Goal: Task Accomplishment & Management: Manage account settings

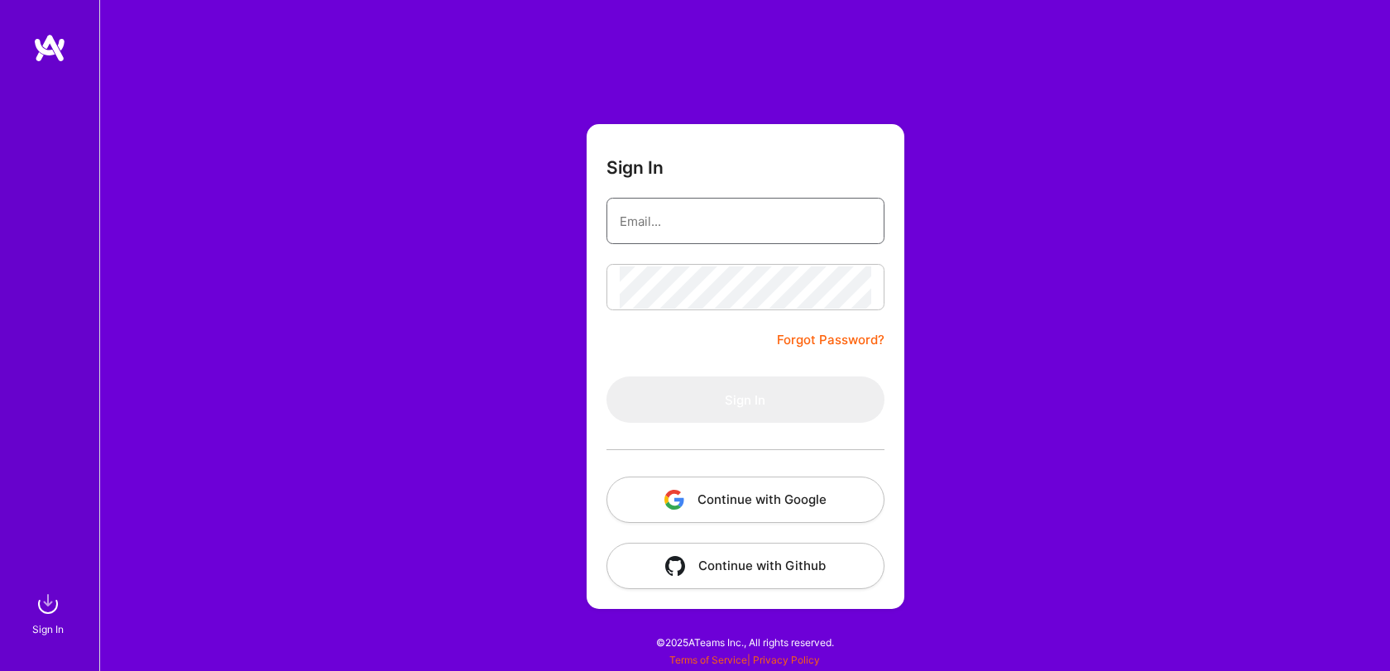
type input "[EMAIL_ADDRESS][DOMAIN_NAME]"
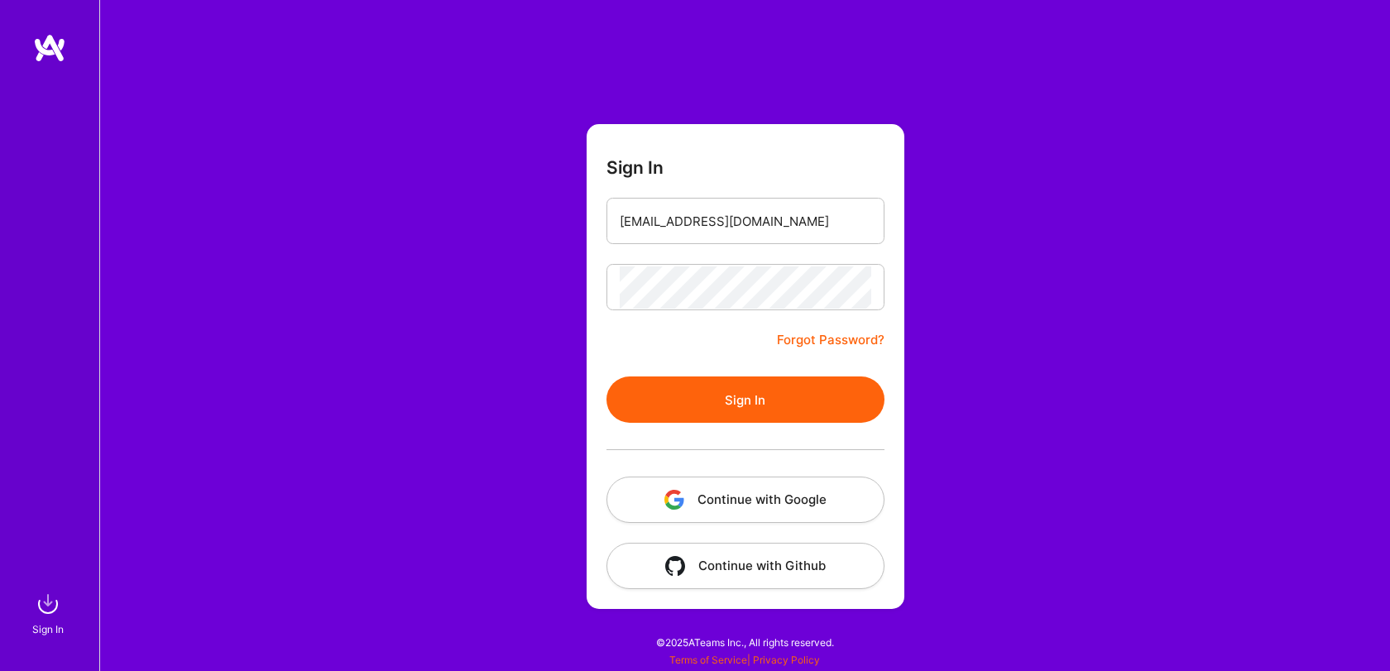
click at [708, 400] on button "Sign In" at bounding box center [746, 400] width 278 height 46
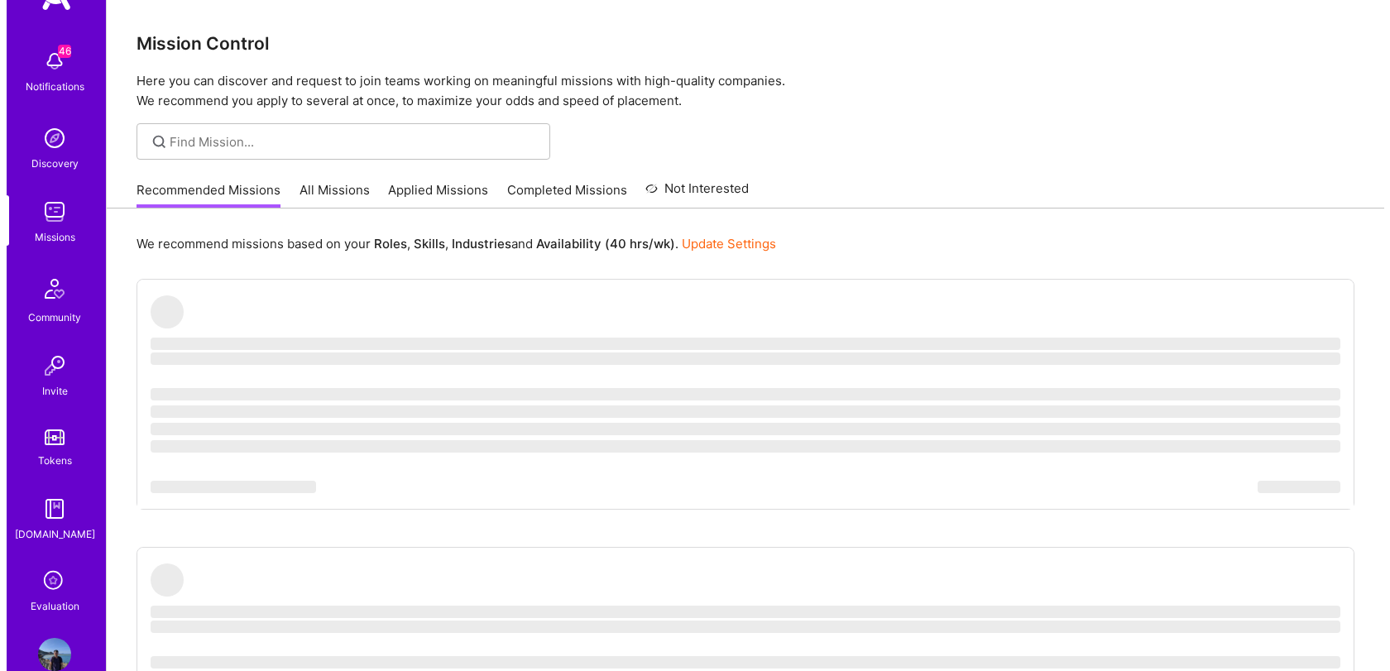
scroll to position [45, 0]
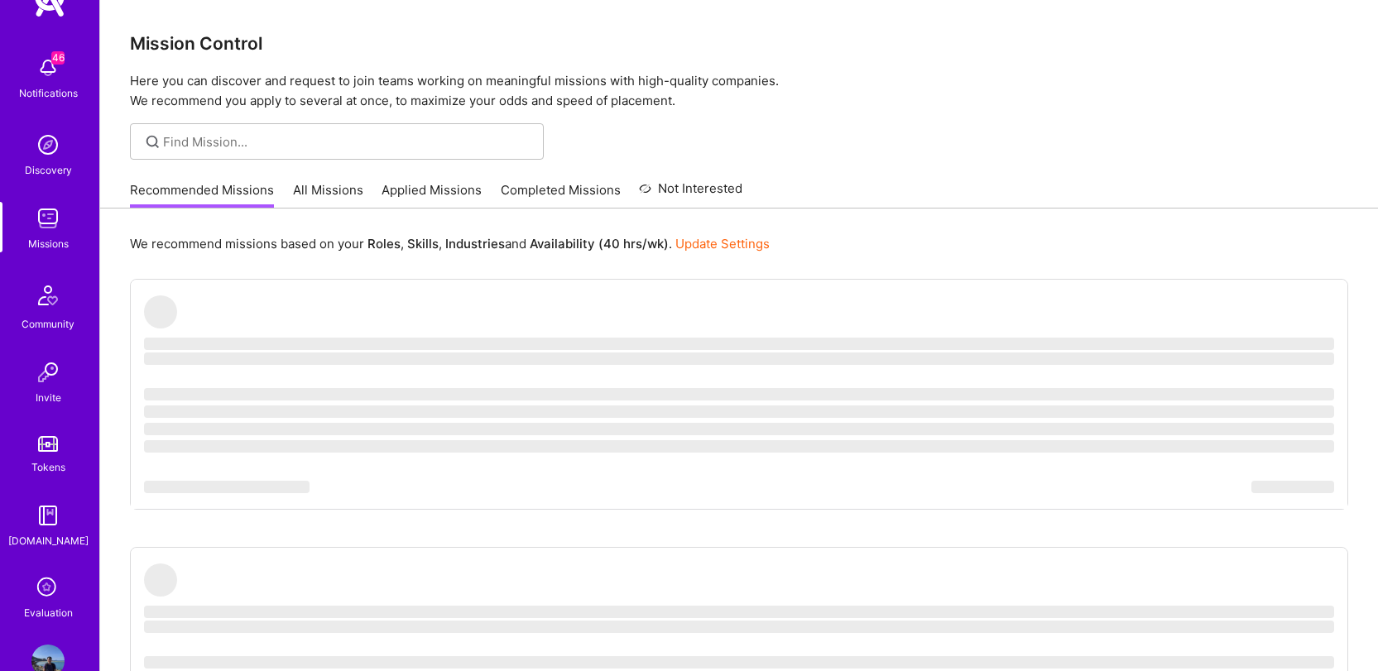
click at [38, 573] on icon at bounding box center [47, 588] width 31 height 31
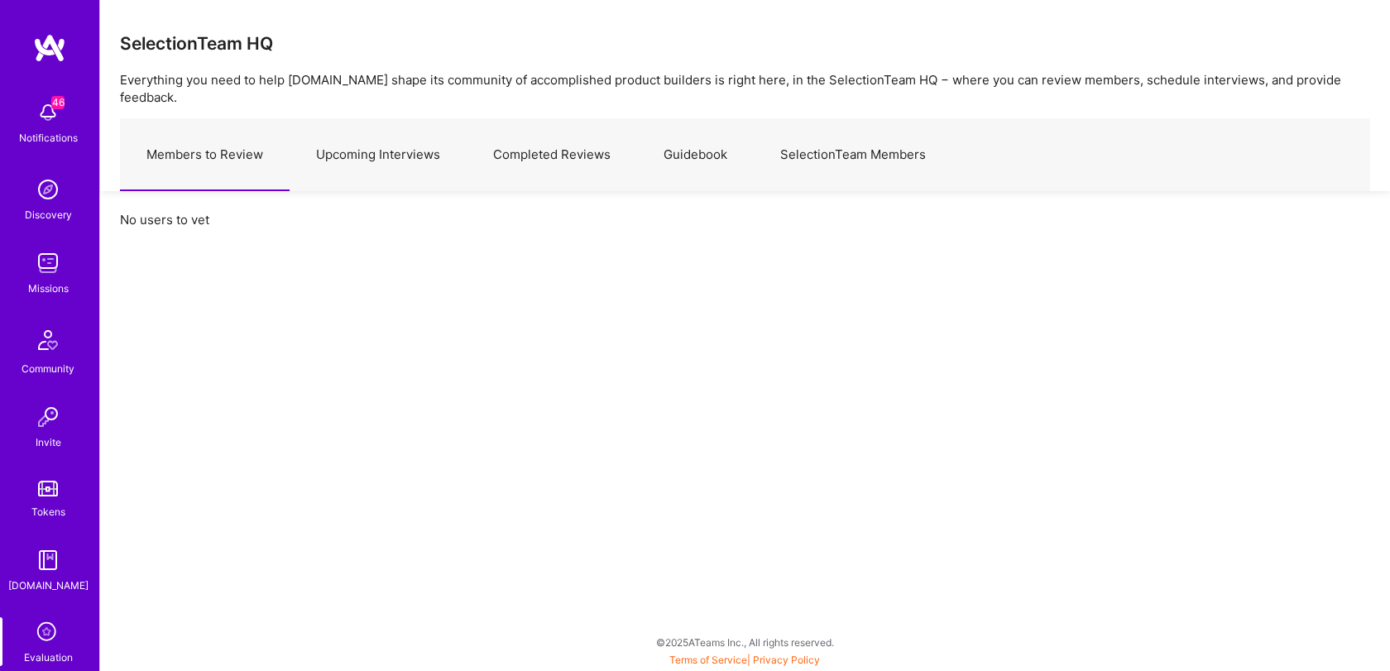
scroll to position [84, 0]
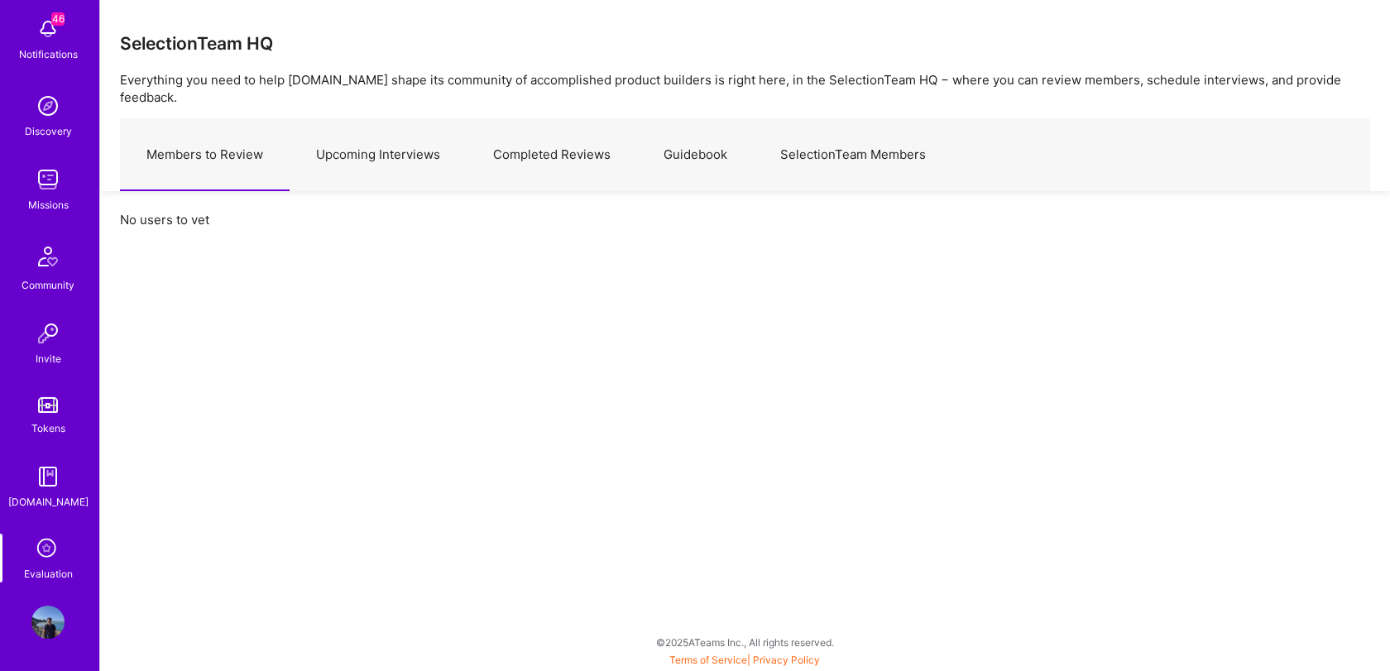
click at [36, 547] on icon at bounding box center [47, 549] width 31 height 31
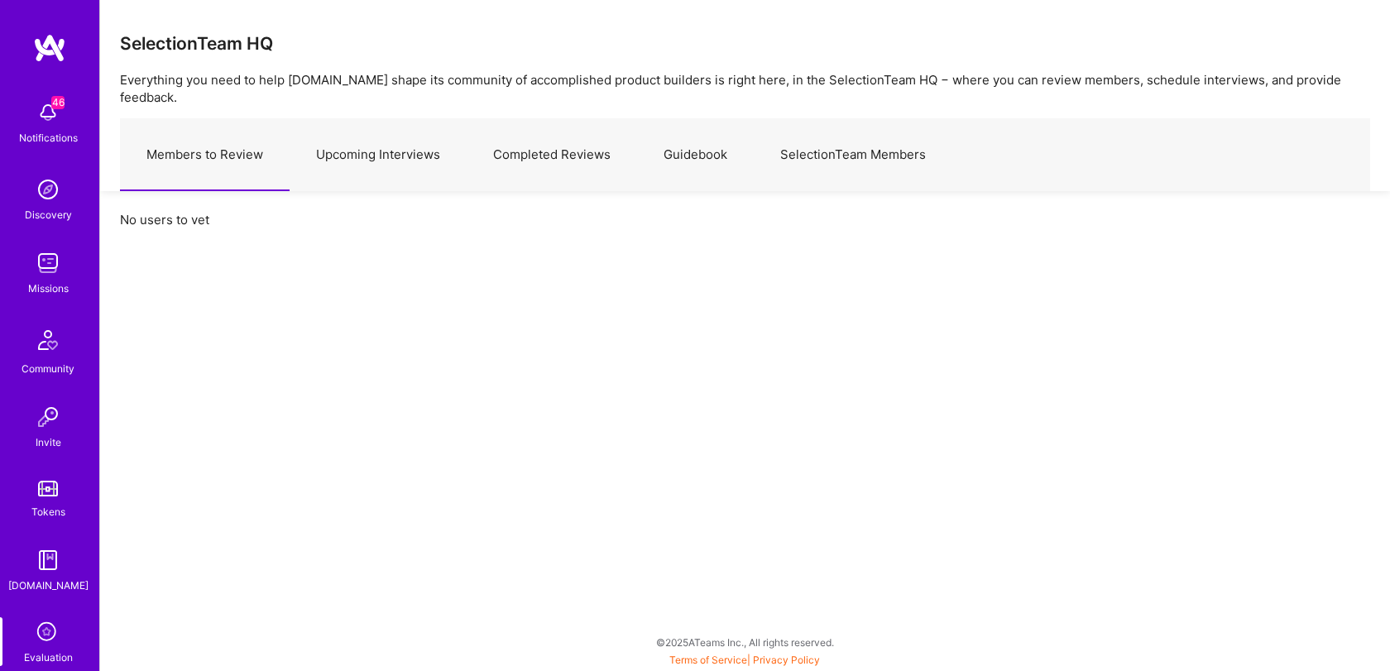
click at [386, 145] on link "Upcoming Interviews" at bounding box center [378, 155] width 177 height 72
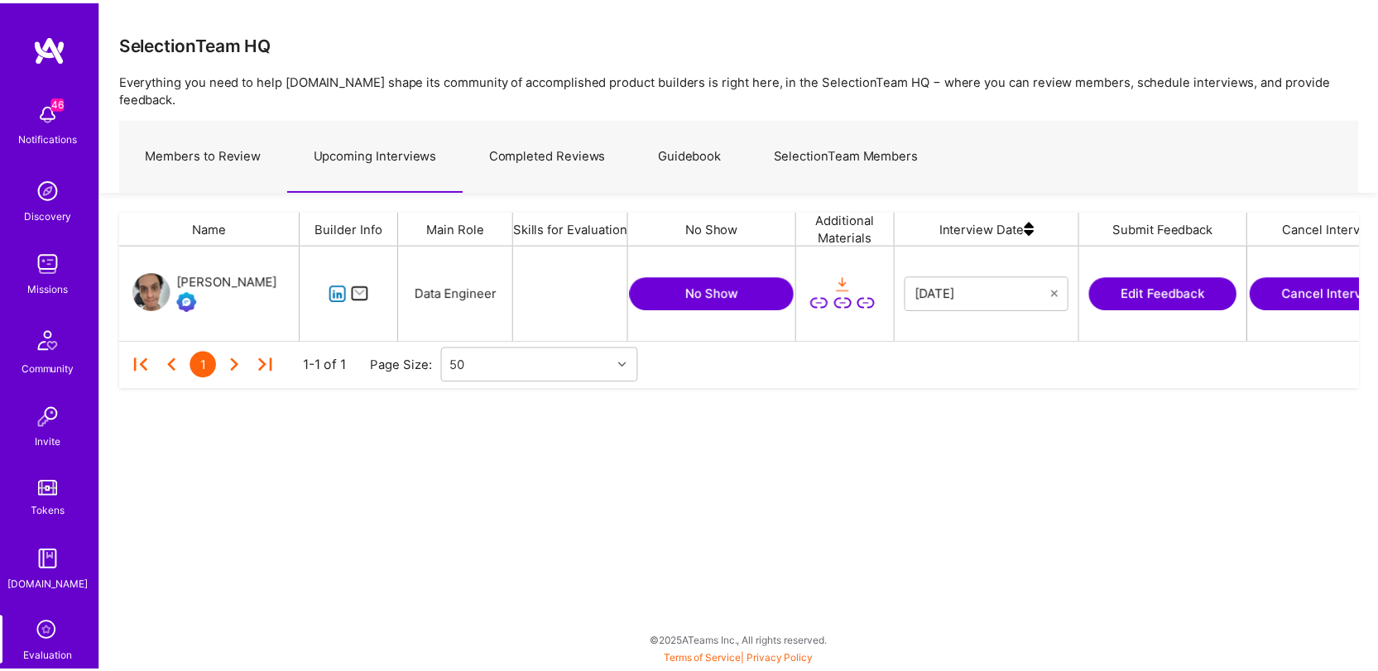
scroll to position [83, 1238]
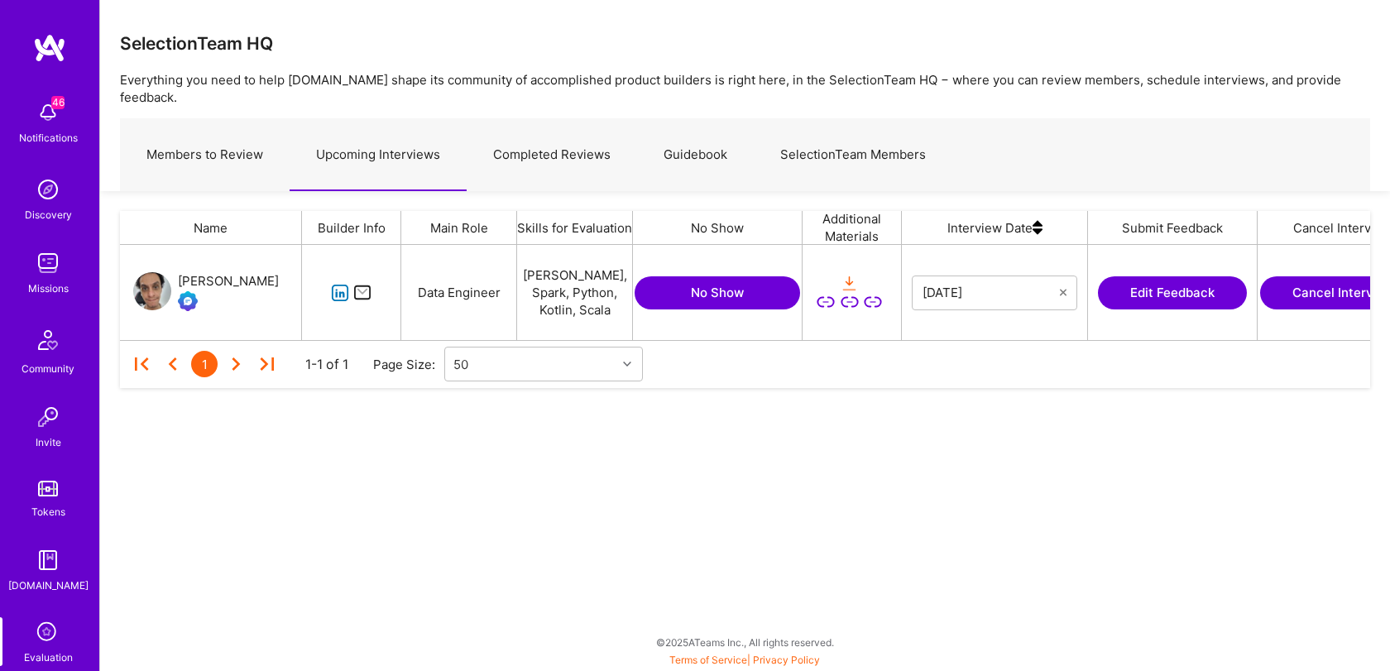
click at [143, 272] on img "grid" at bounding box center [152, 291] width 38 height 38
drag, startPoint x: 1130, startPoint y: 279, endPoint x: 1117, endPoint y: 288, distance: 16.1
click at [1130, 280] on button "Edit Feedback" at bounding box center [1172, 292] width 149 height 33
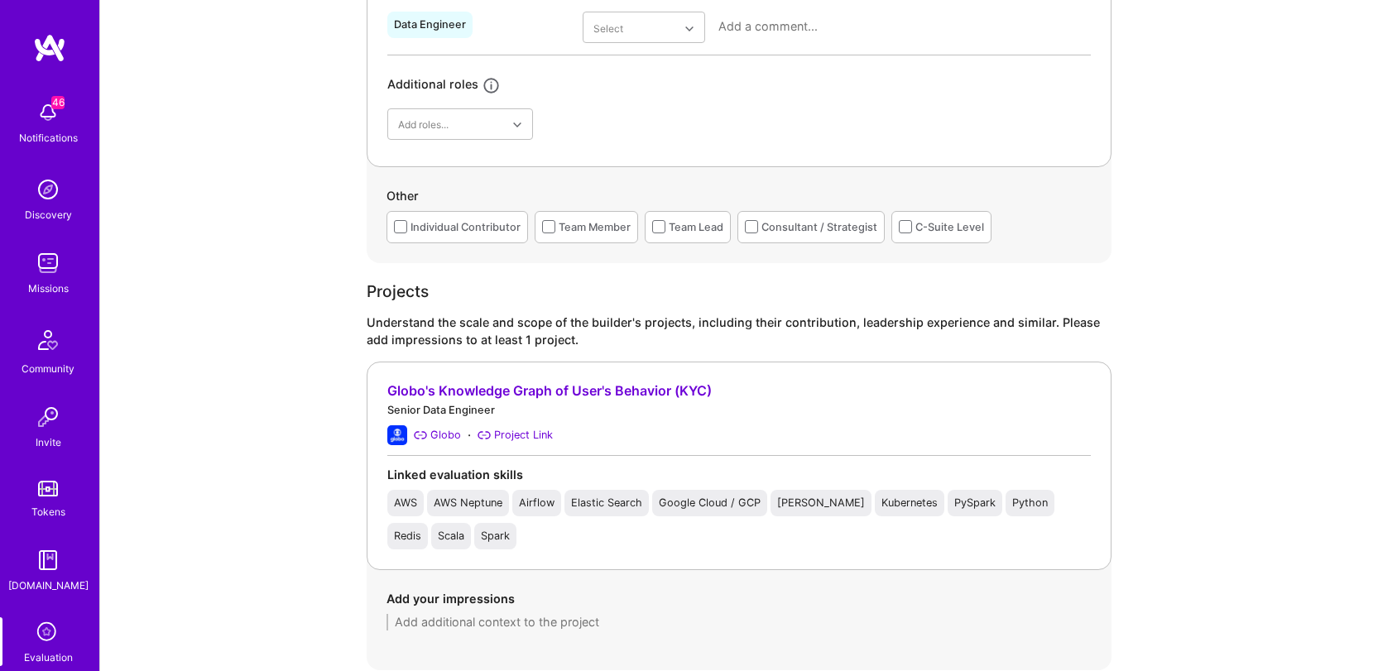
scroll to position [891, 0]
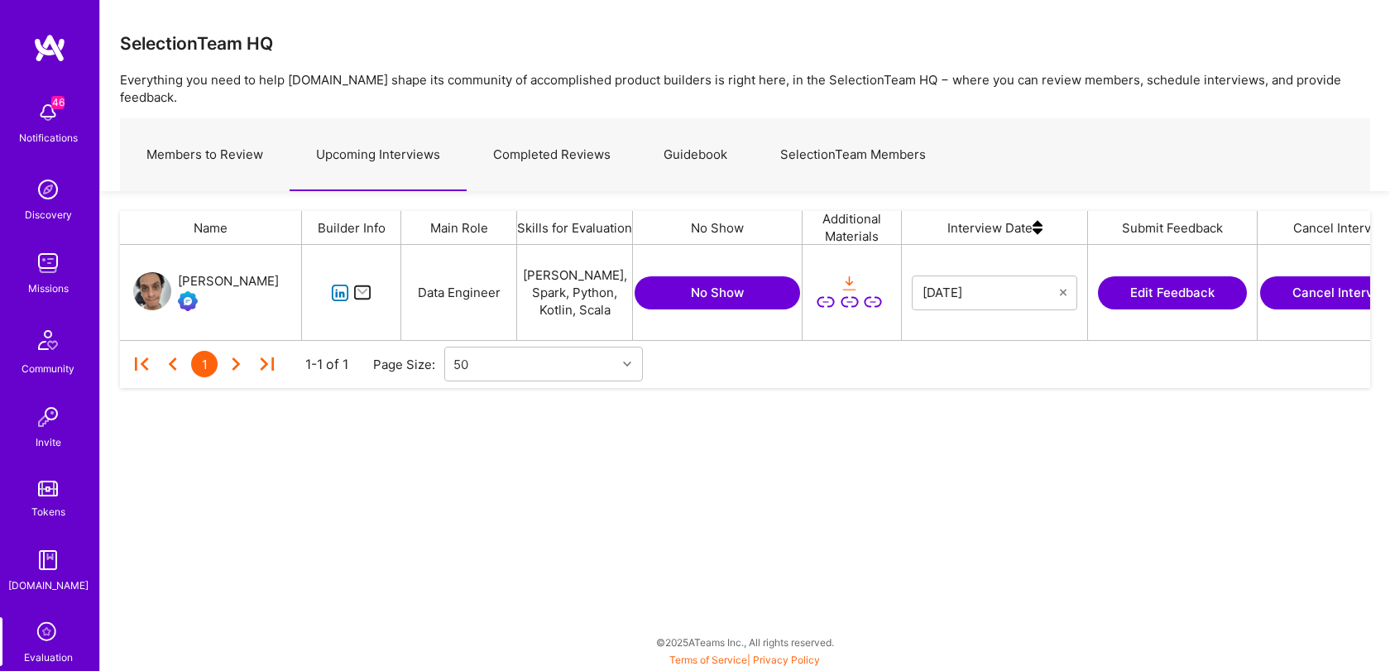
scroll to position [83, 1238]
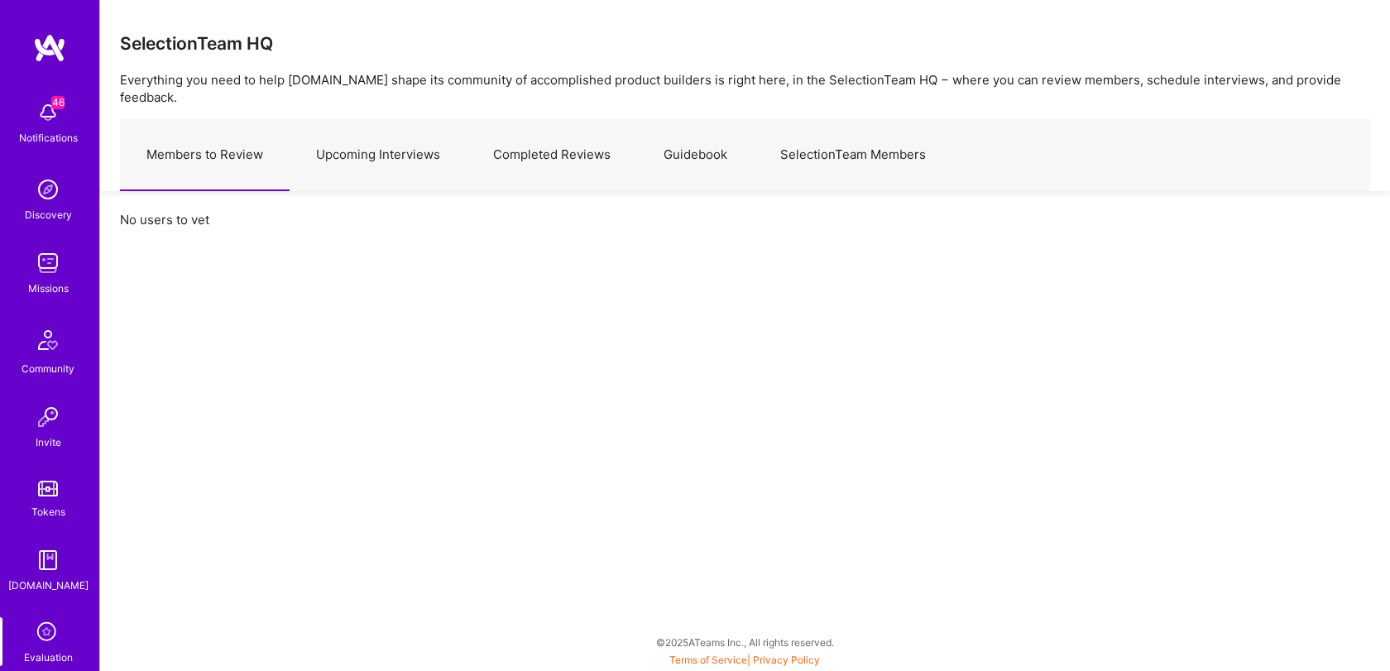
click at [401, 142] on link "Upcoming Interviews" at bounding box center [378, 155] width 177 height 72
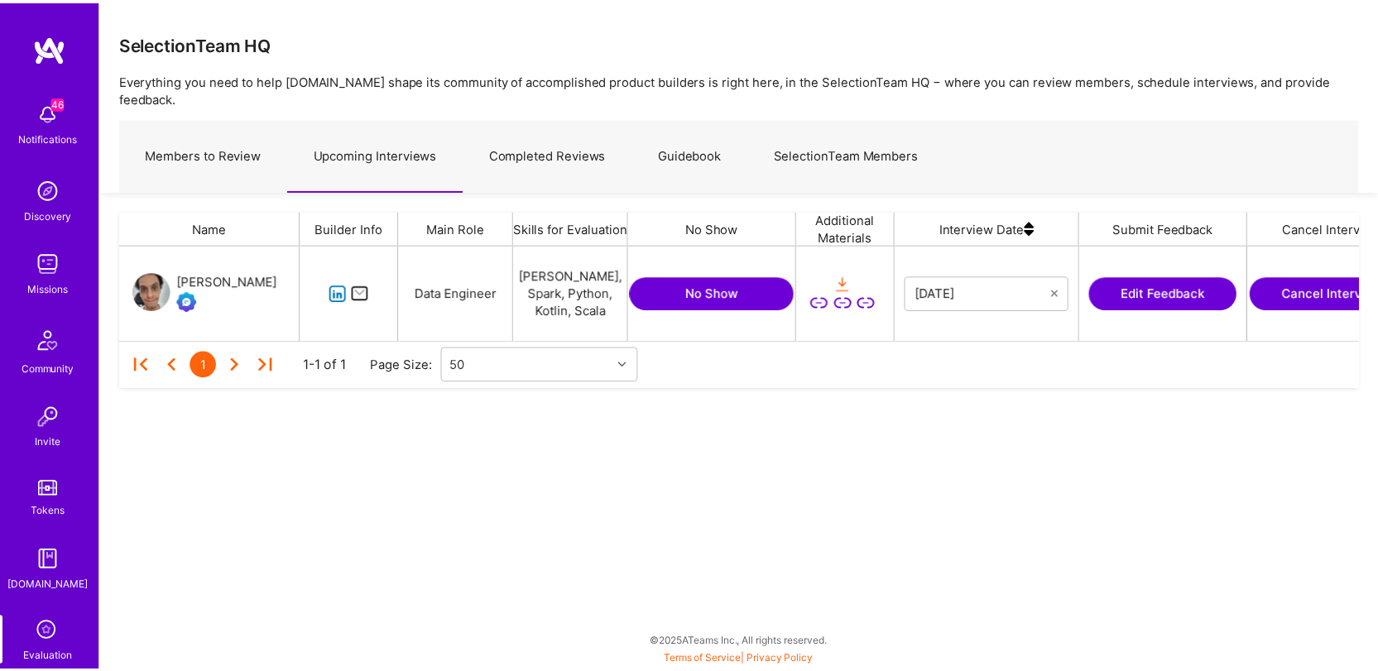
scroll to position [83, 1238]
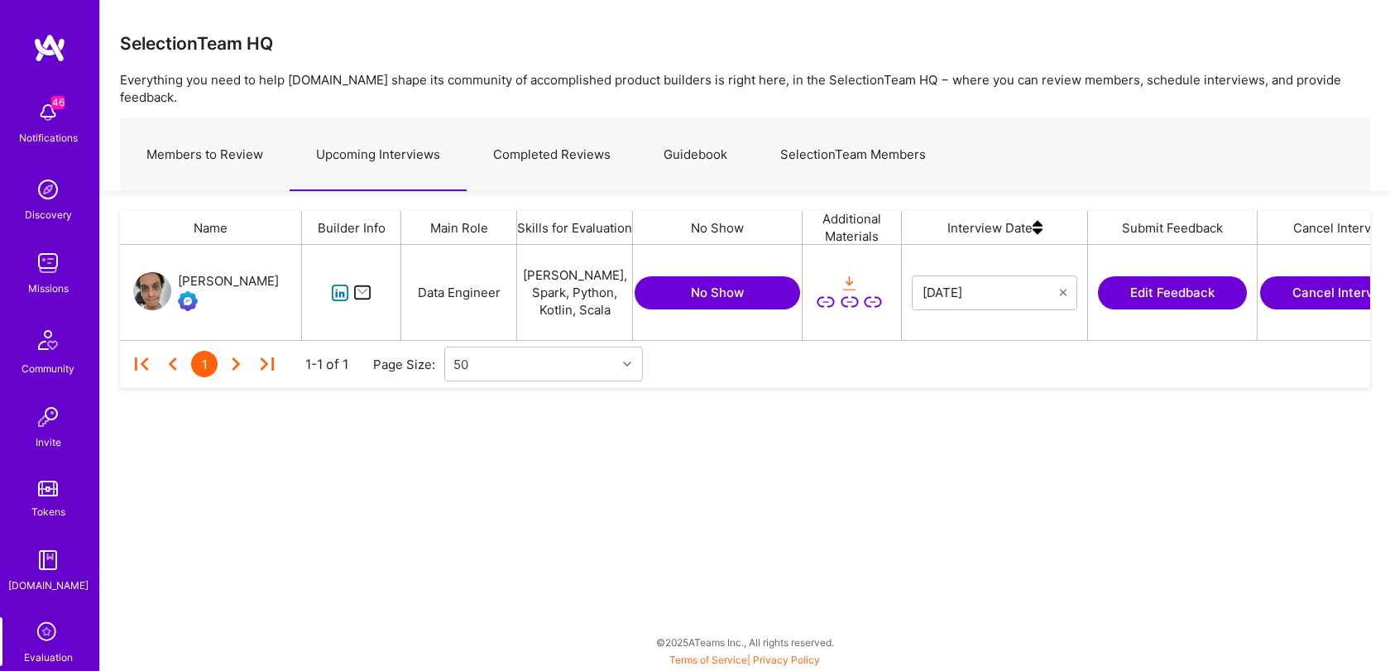
click at [574, 149] on link "Completed Reviews" at bounding box center [552, 155] width 170 height 72
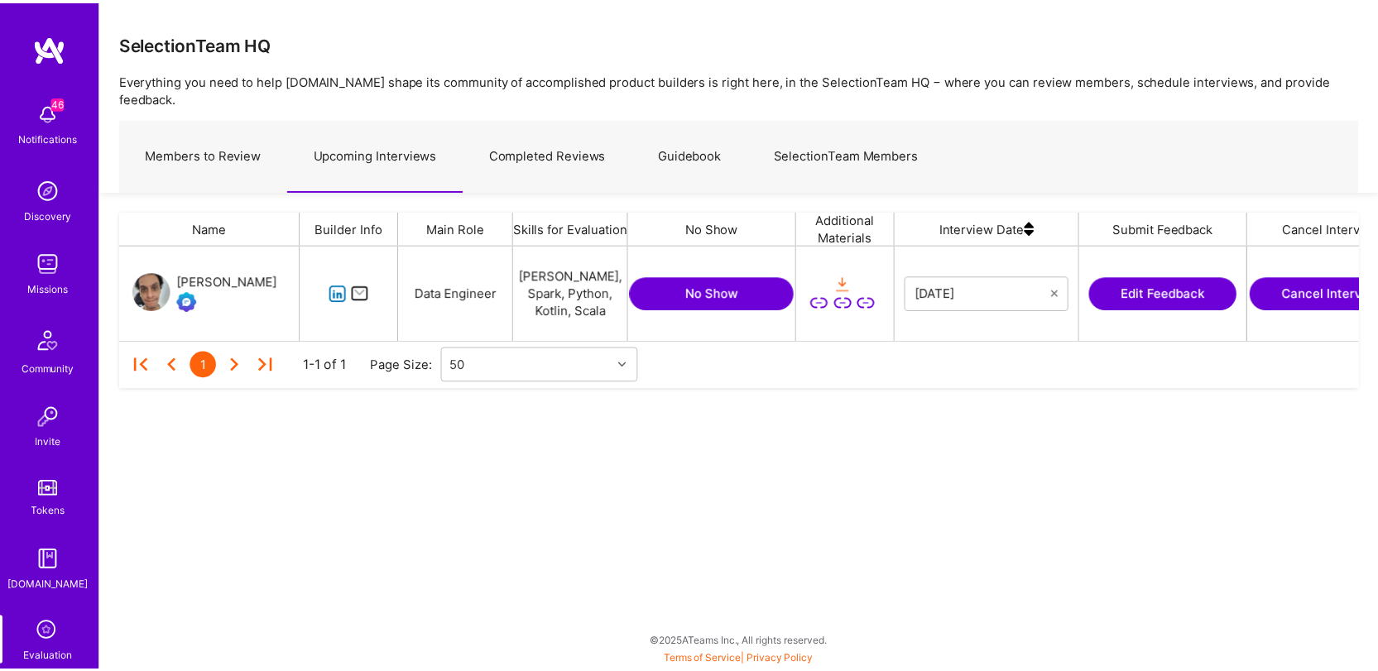
scroll to position [83, 1238]
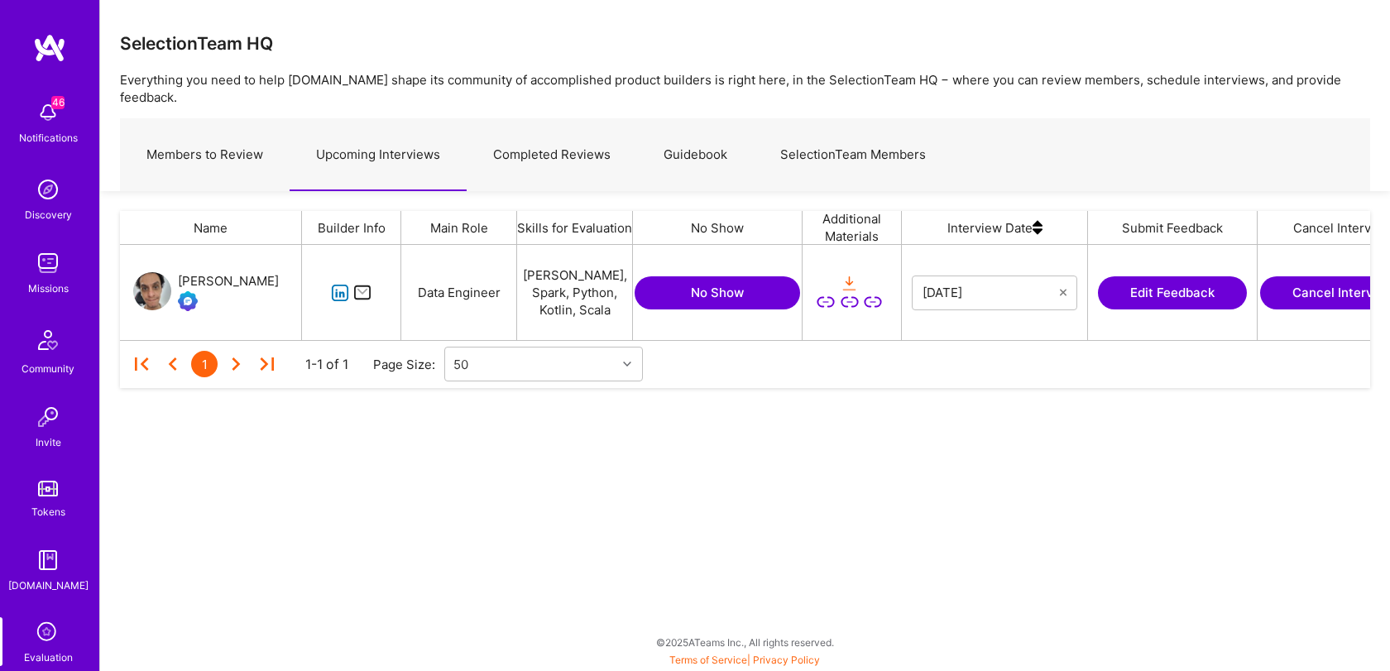
click at [1135, 276] on button "Edit Feedback" at bounding box center [1172, 292] width 149 height 33
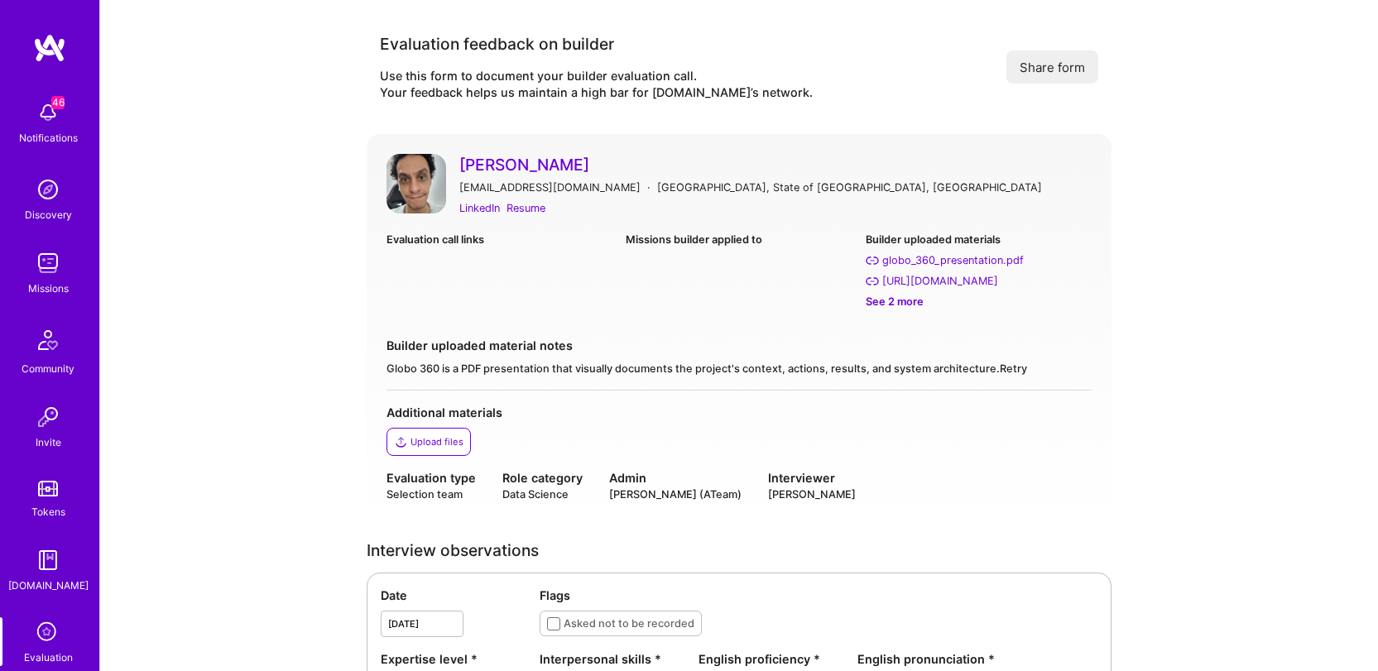
click at [53, 272] on img at bounding box center [47, 263] width 33 height 33
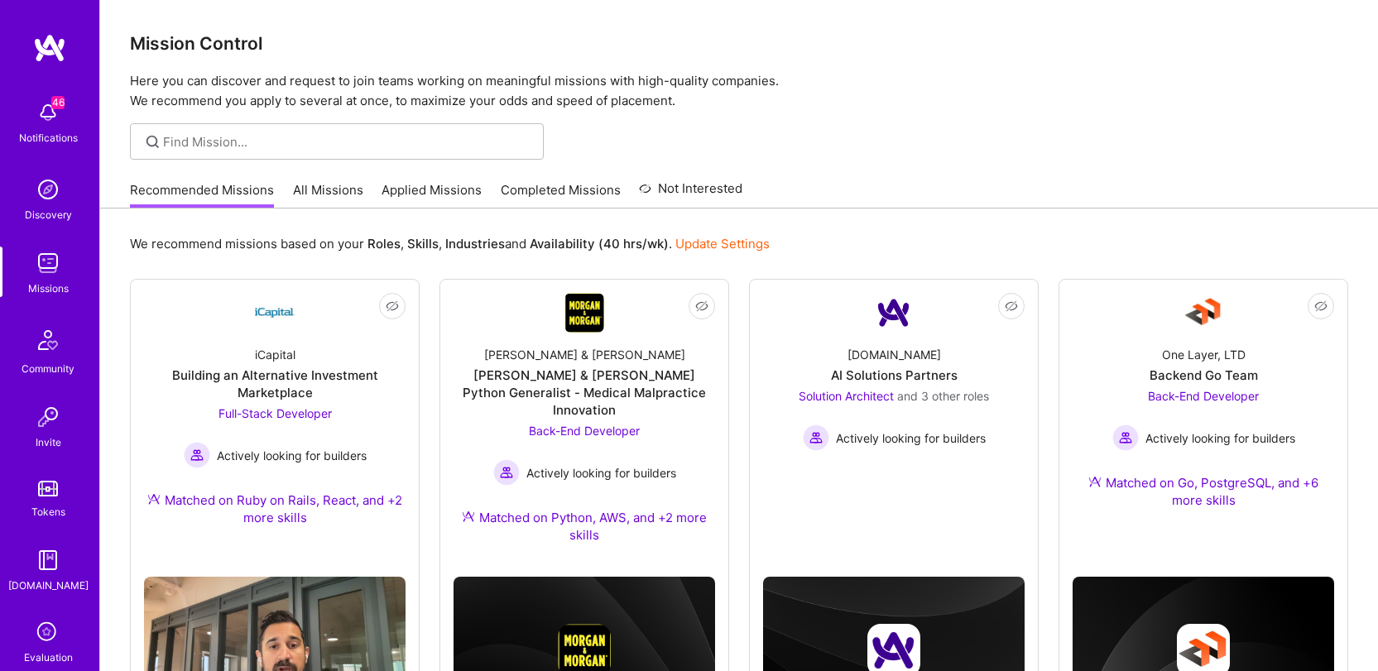
click at [293, 194] on link "All Missions" at bounding box center [328, 194] width 70 height 27
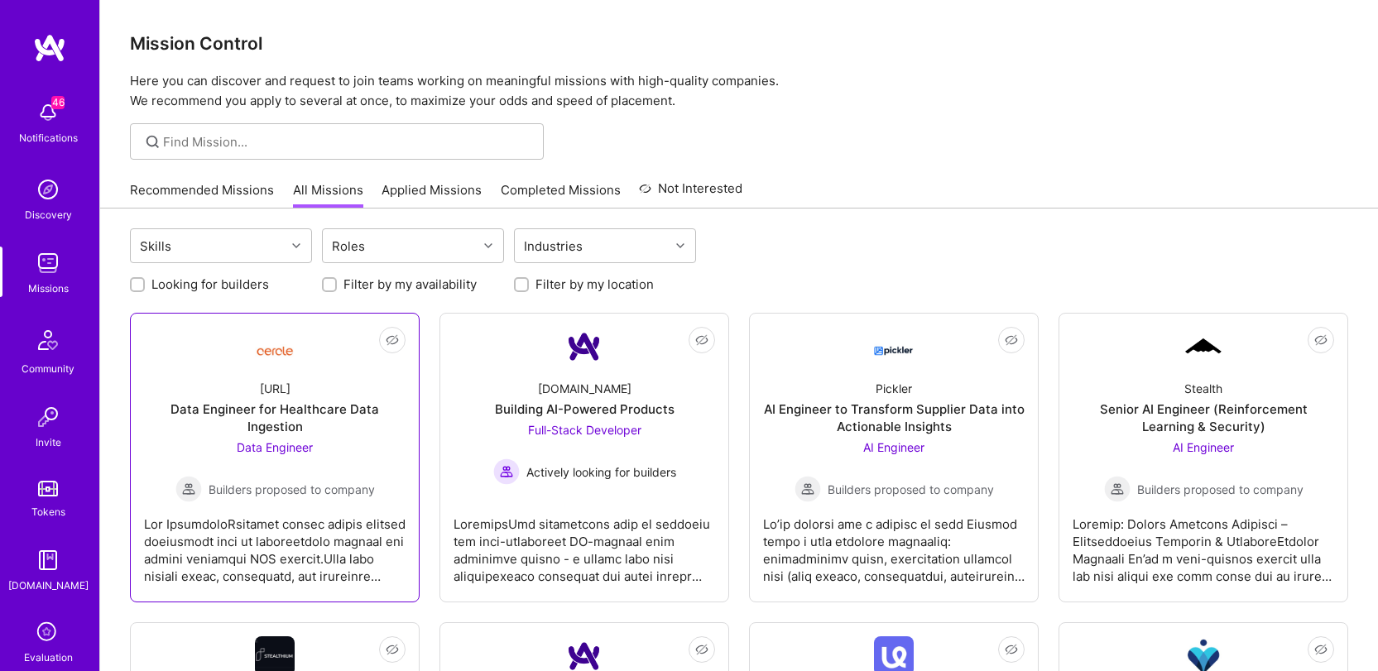
click at [323, 367] on div "Cercle.ai Data Engineer for Healthcare Data Ingestion Data Engineer Builders pr…" at bounding box center [275, 435] width 262 height 136
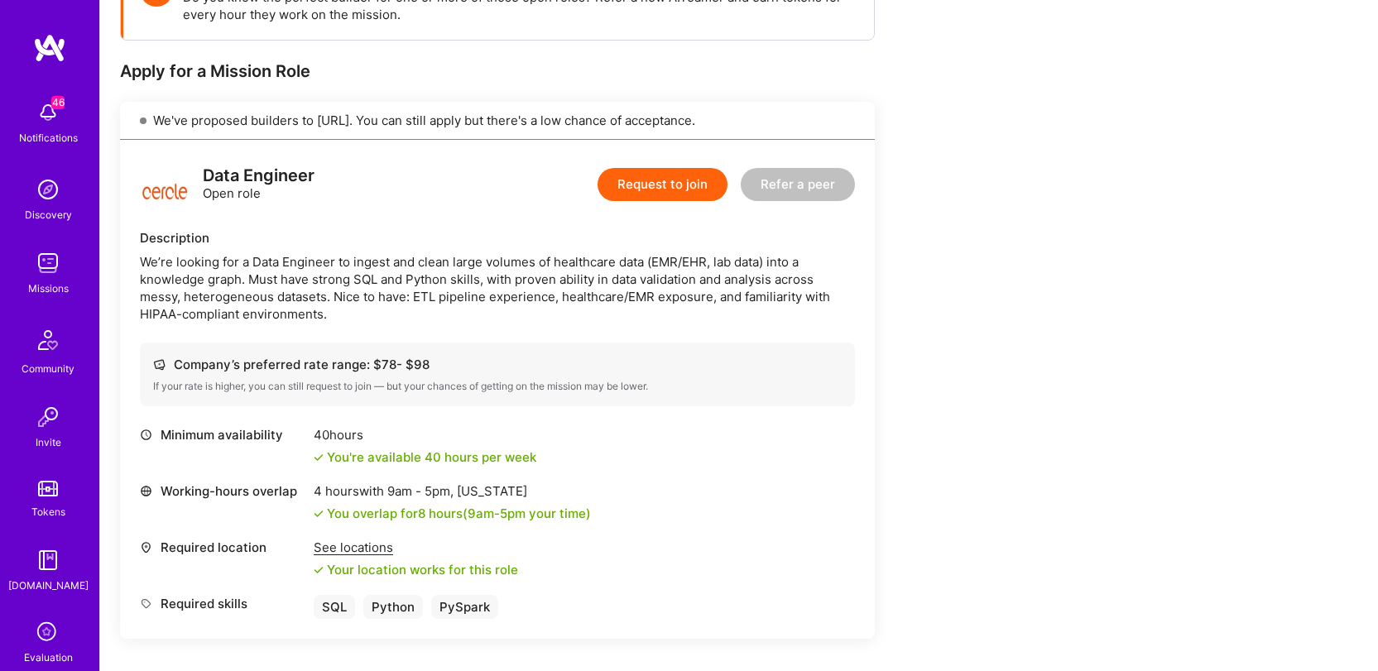
scroll to position [257, 0]
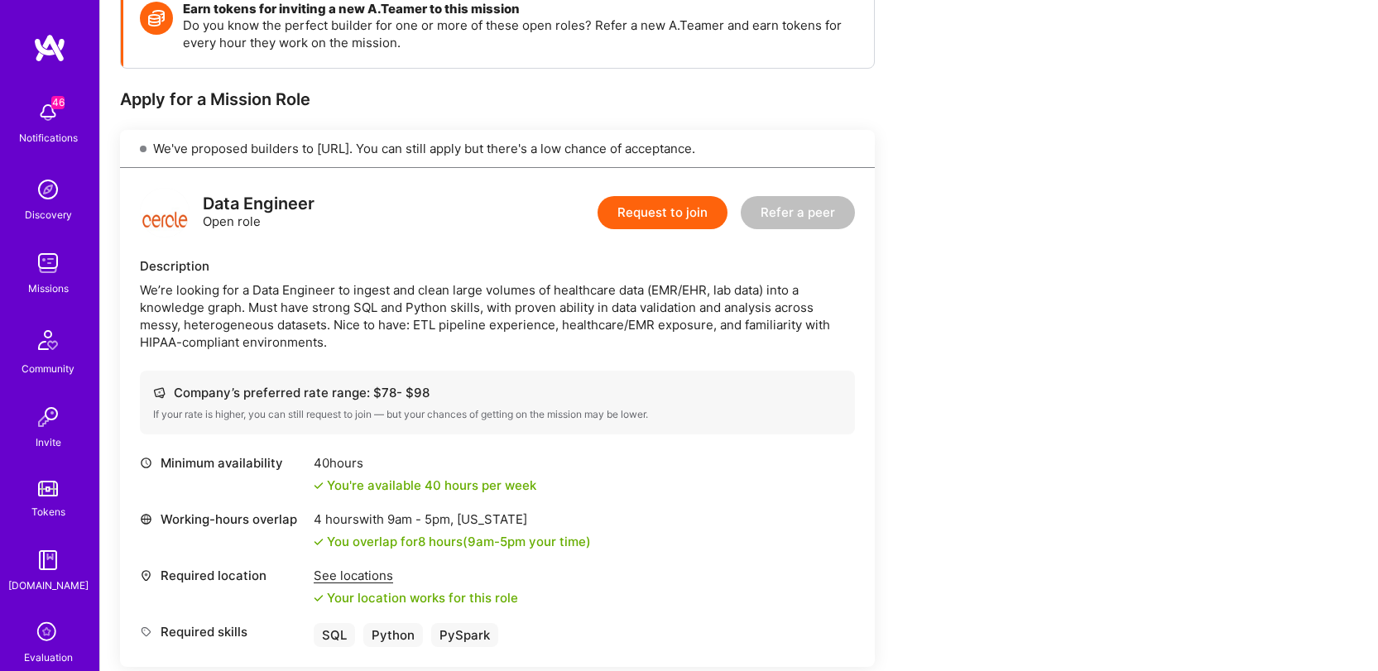
click at [507, 356] on div "Data Engineer Open role Request to join Refer a peer Description We’re looking …" at bounding box center [497, 417] width 755 height 499
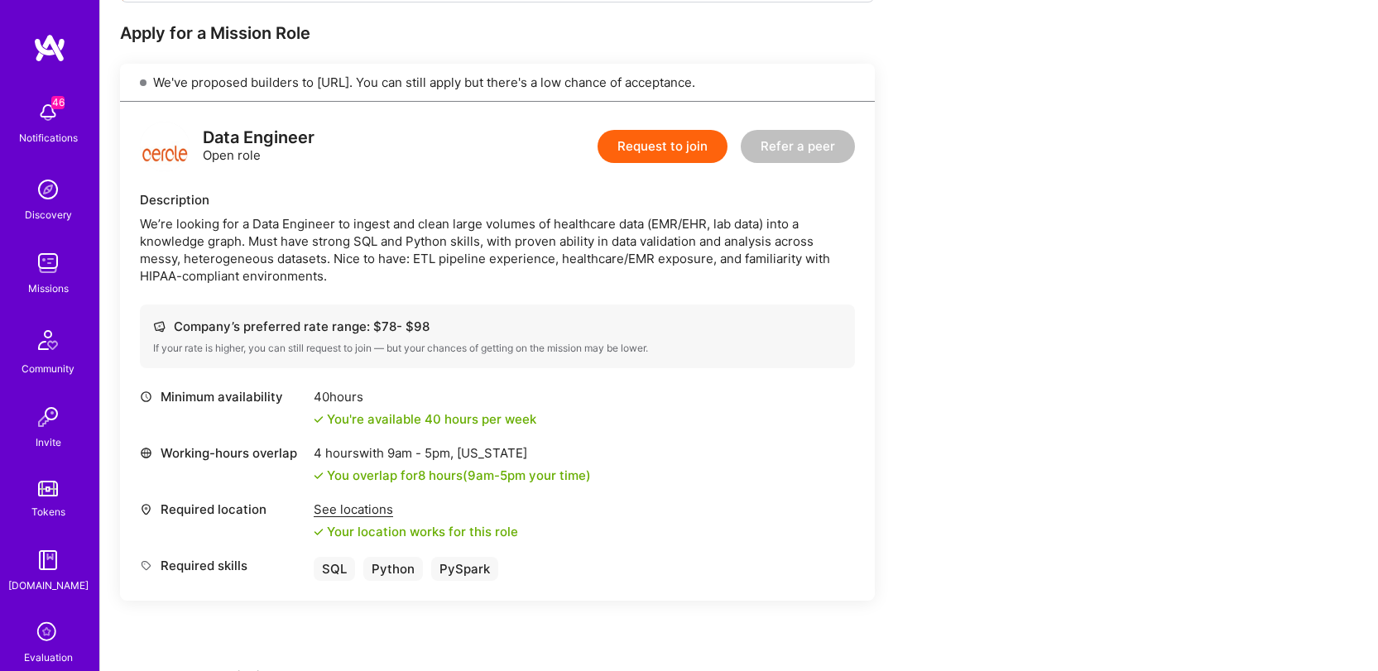
scroll to position [0, 0]
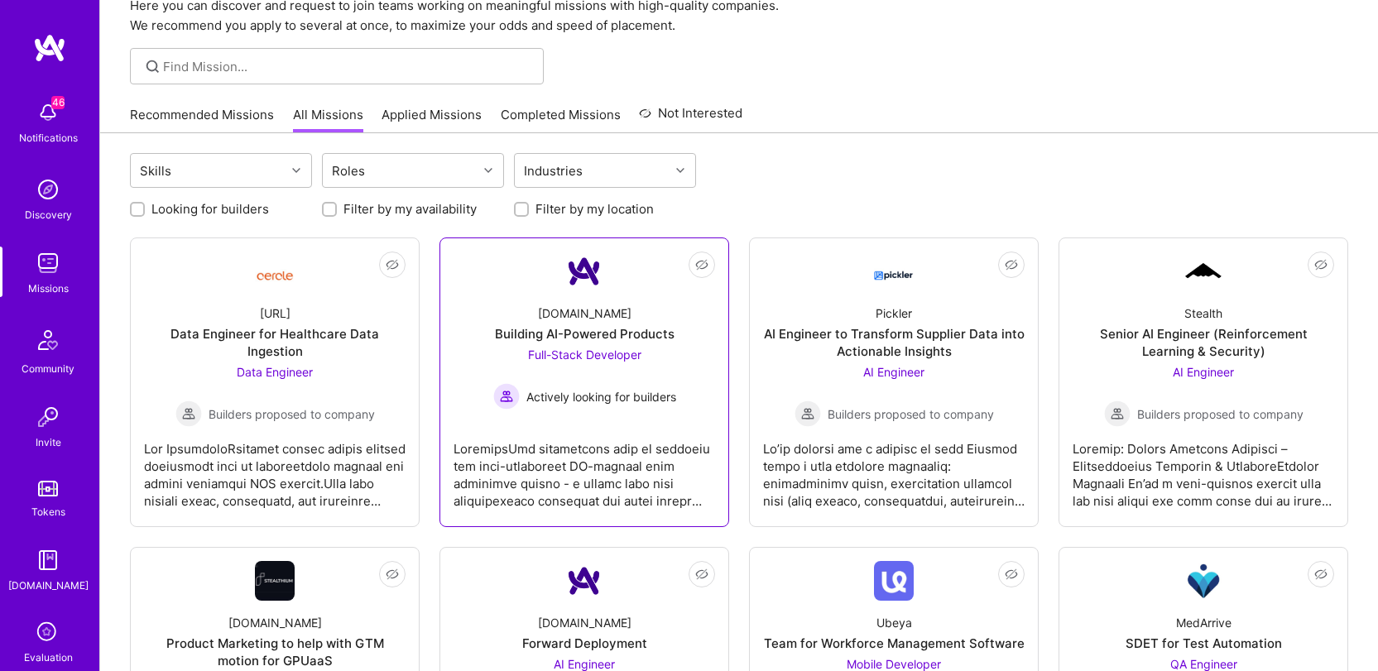
scroll to position [158, 0]
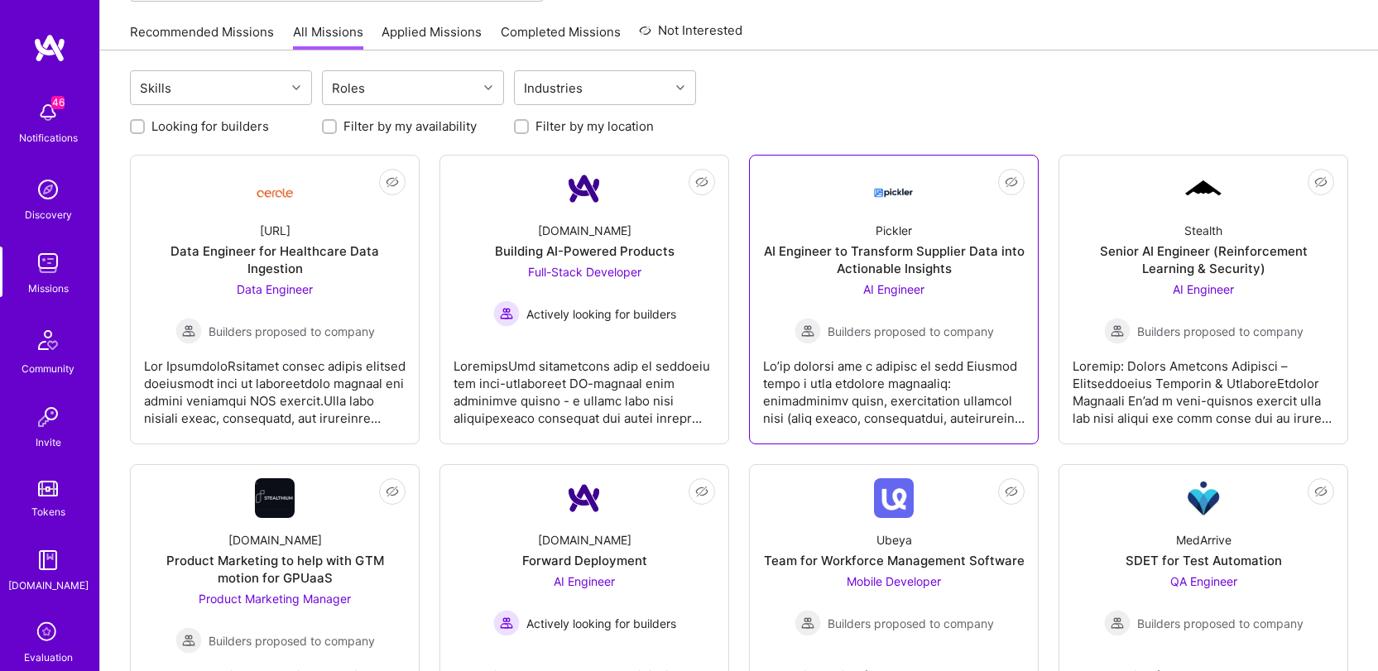
click at [829, 376] on div at bounding box center [894, 385] width 262 height 83
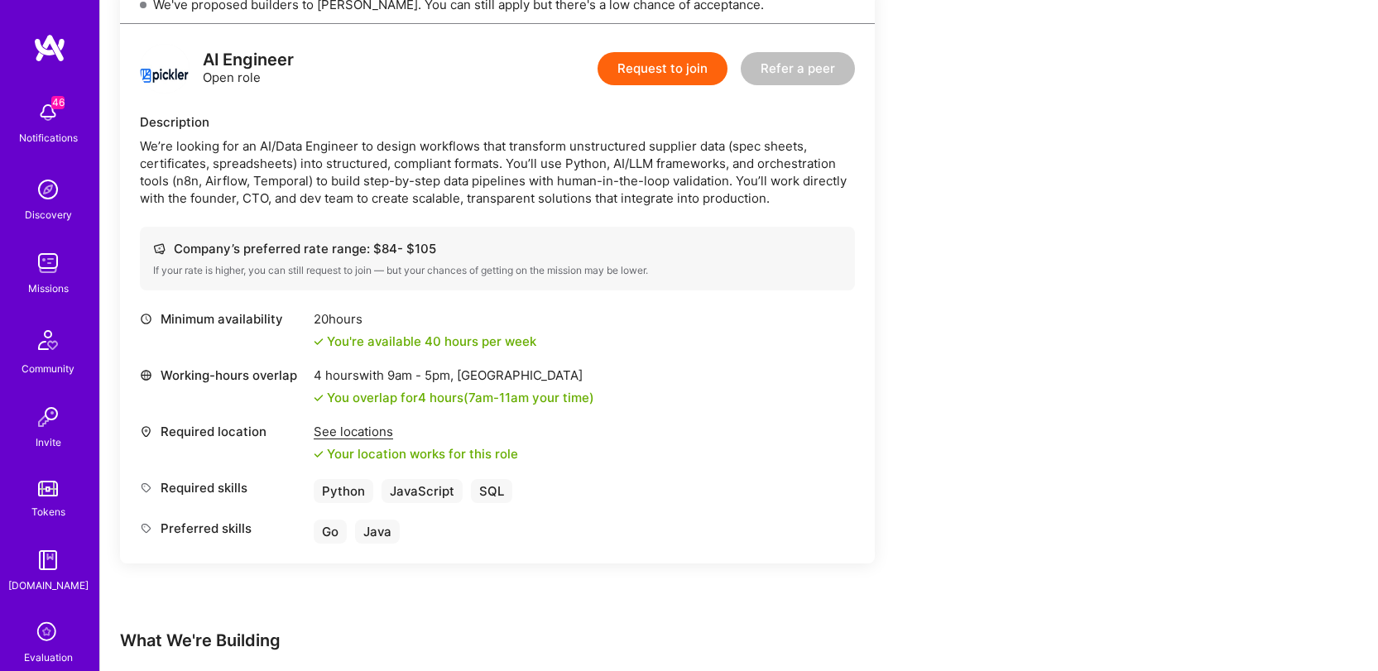
scroll to position [405, 0]
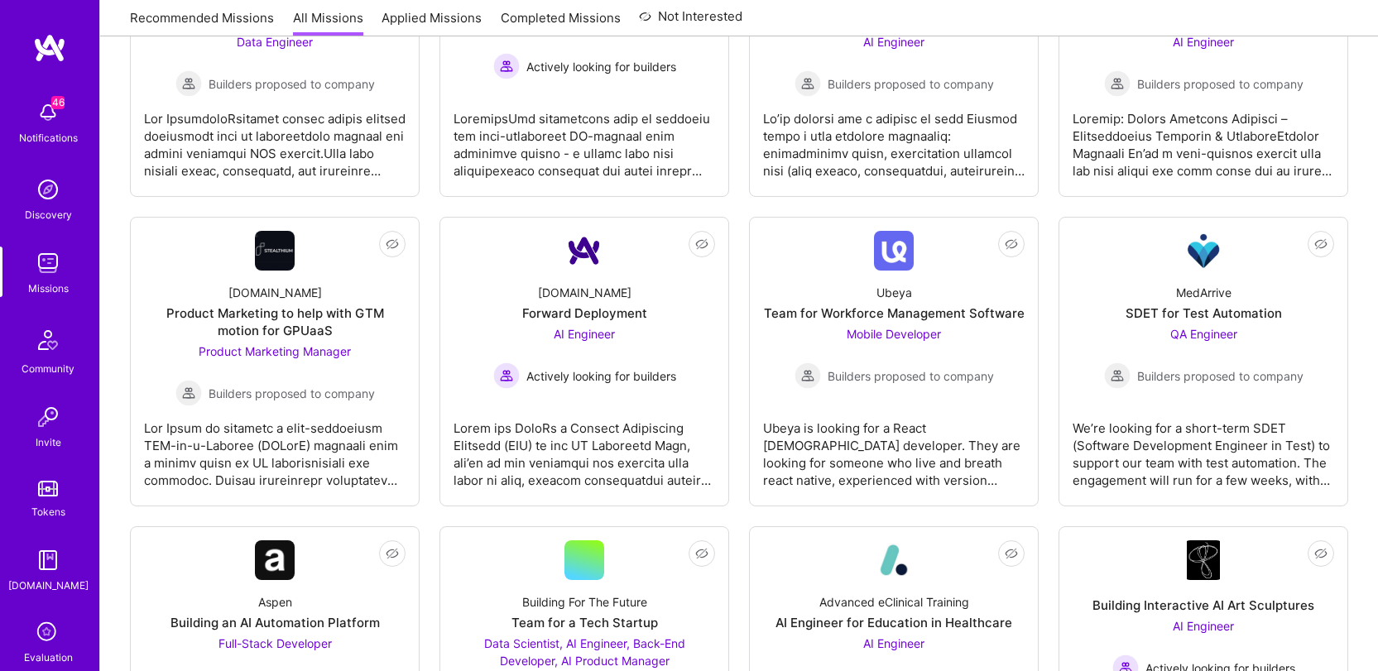
scroll to position [158, 0]
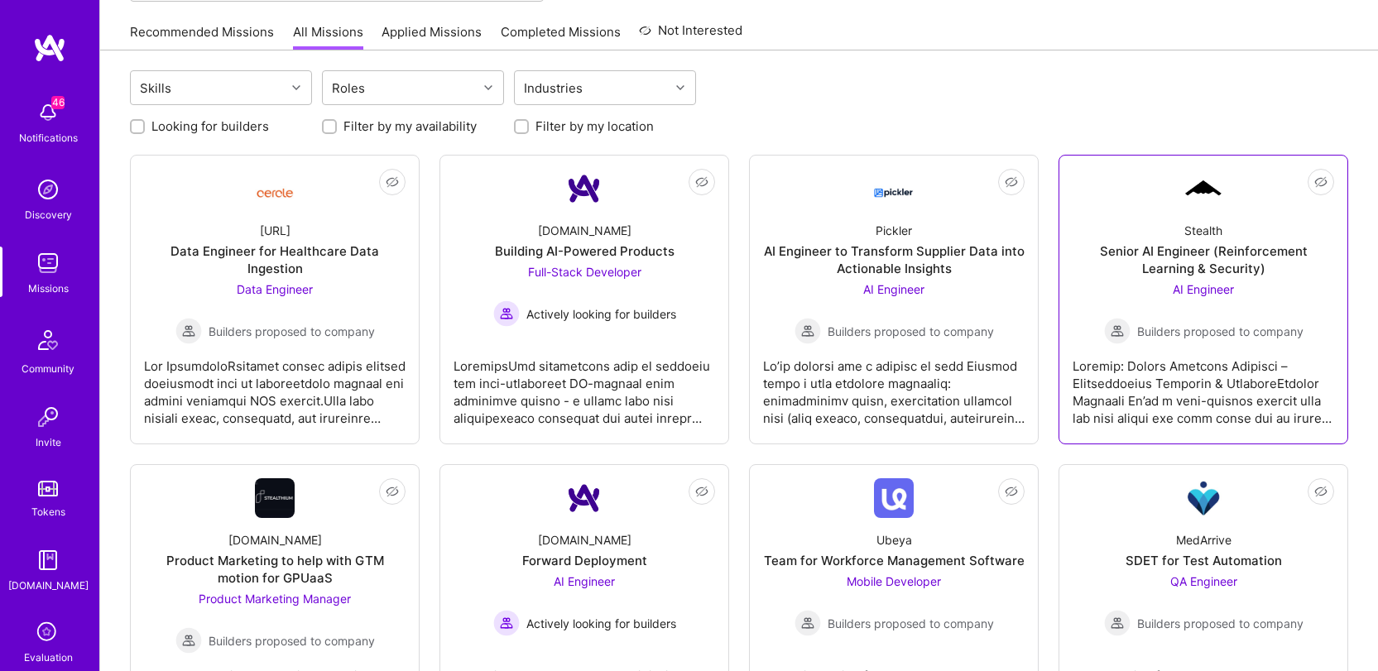
click at [1151, 376] on div at bounding box center [1203, 385] width 262 height 83
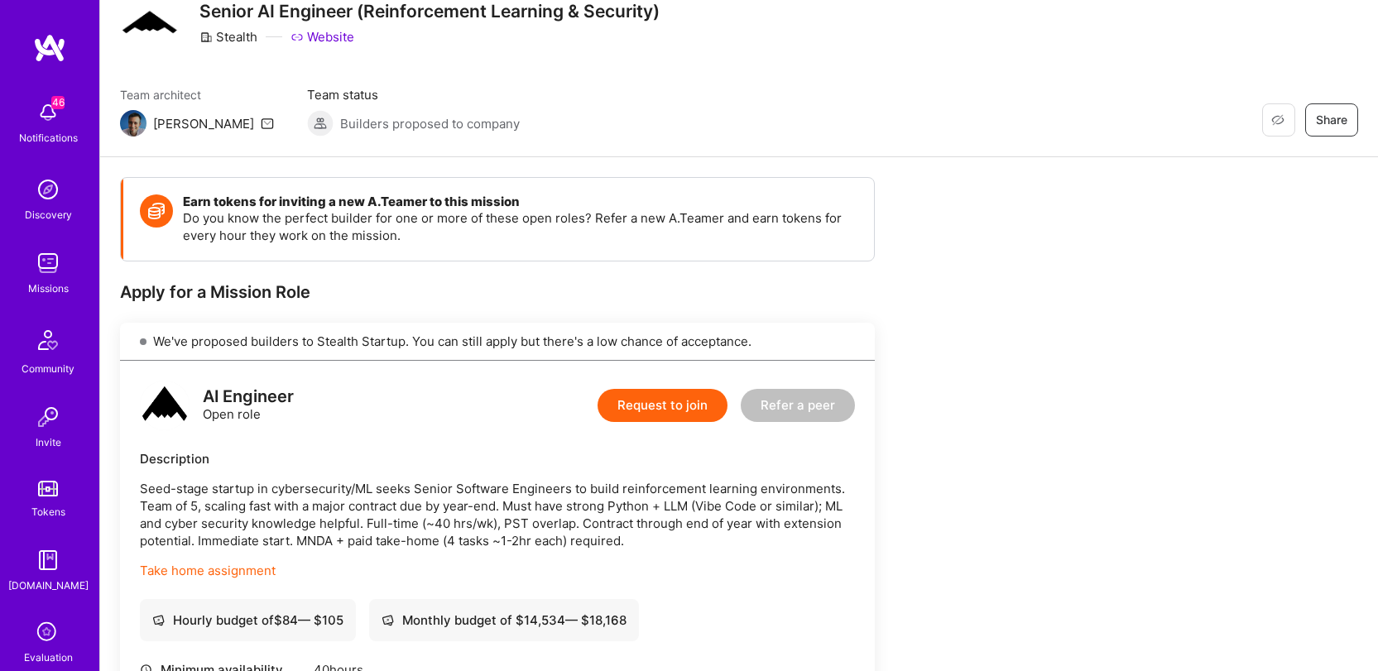
scroll to position [253, 0]
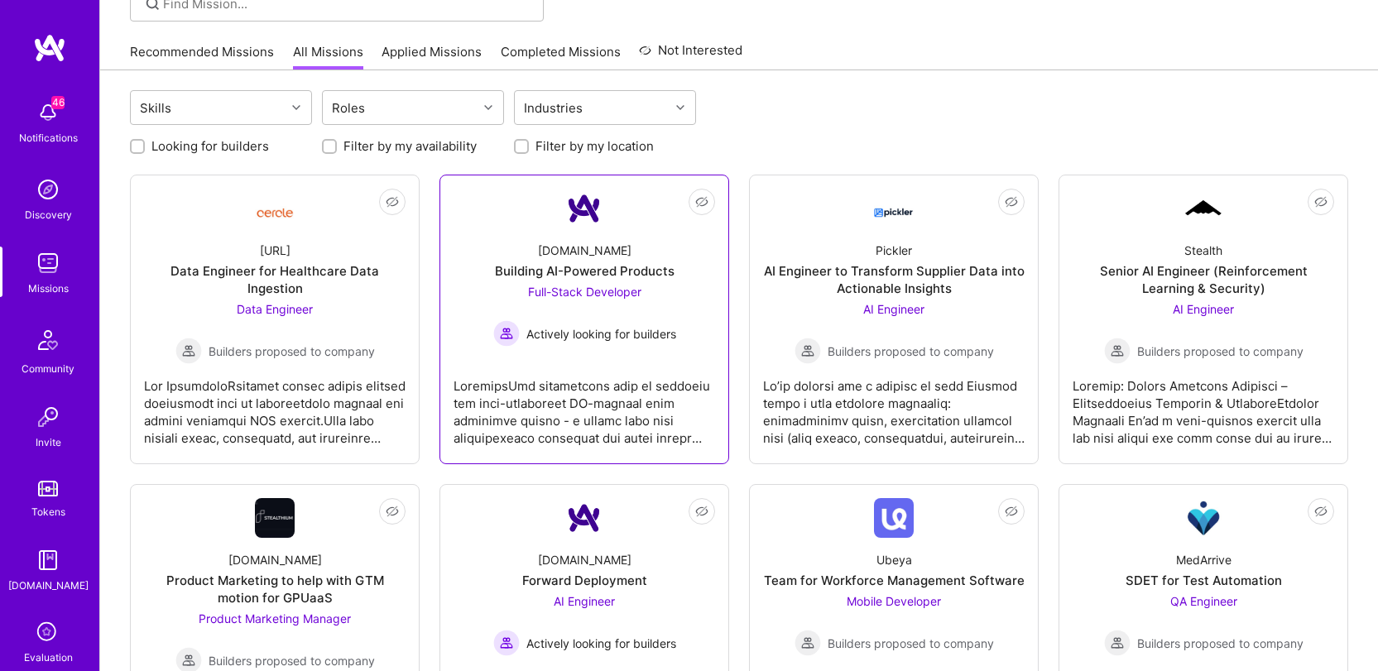
scroll to position [60, 0]
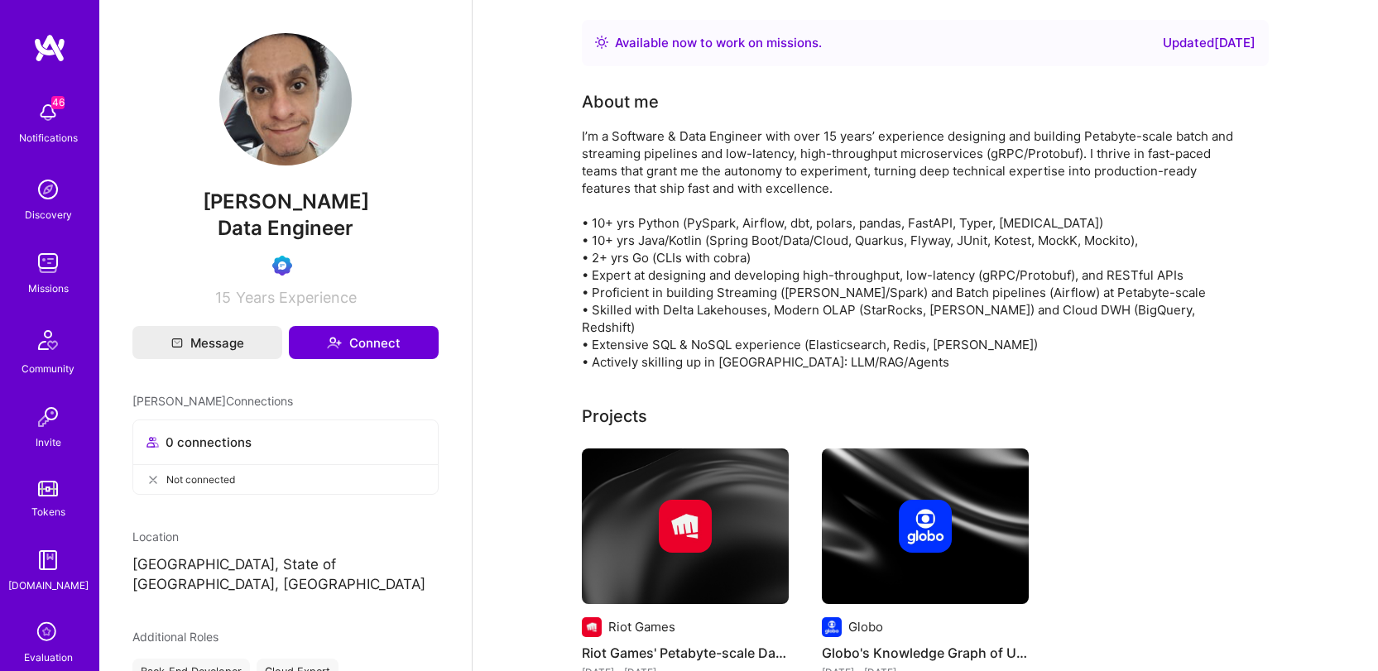
click at [658, 208] on div "I’m a Software & Data Engineer with over 15 years’ experience designing and bui…" at bounding box center [913, 248] width 662 height 243
